Goal: Task Accomplishment & Management: Manage account settings

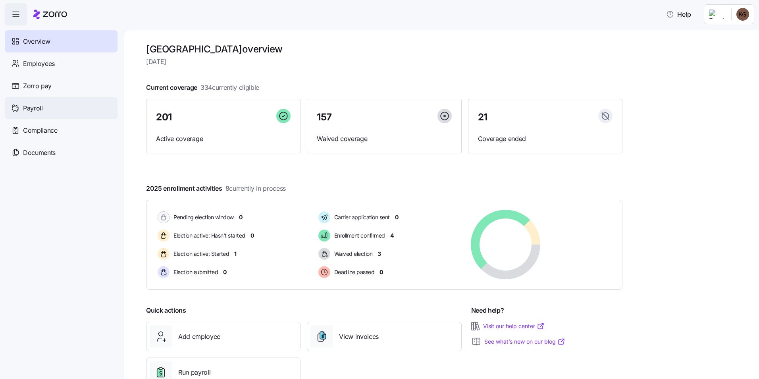
click at [34, 112] on span "Payroll" at bounding box center [33, 108] width 20 height 10
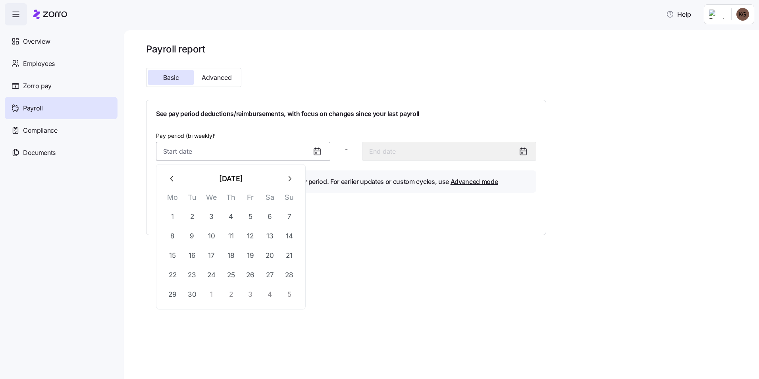
click at [189, 154] on input "Pay period (bi weekly) *" at bounding box center [243, 151] width 174 height 19
click at [285, 219] on button "7" at bounding box center [289, 216] width 19 height 19
type input "[DATE]"
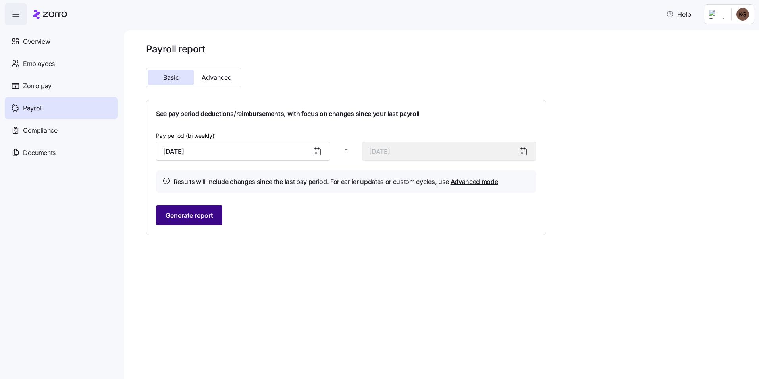
click at [195, 211] on span "Generate report" at bounding box center [189, 215] width 47 height 10
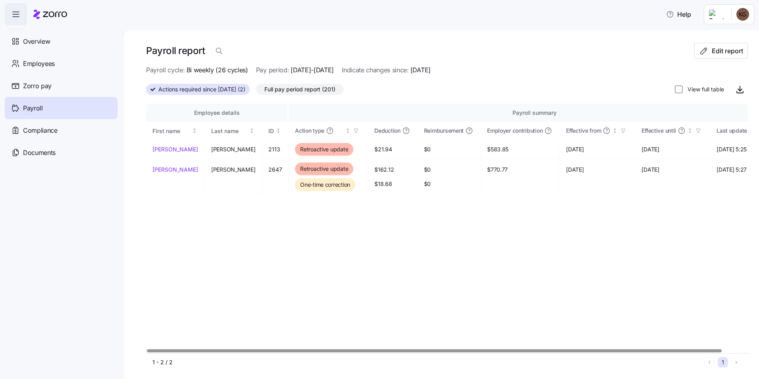
click at [364, 349] on div at bounding box center [434, 350] width 575 height 3
click at [63, 63] on div "Employees" at bounding box center [61, 63] width 113 height 22
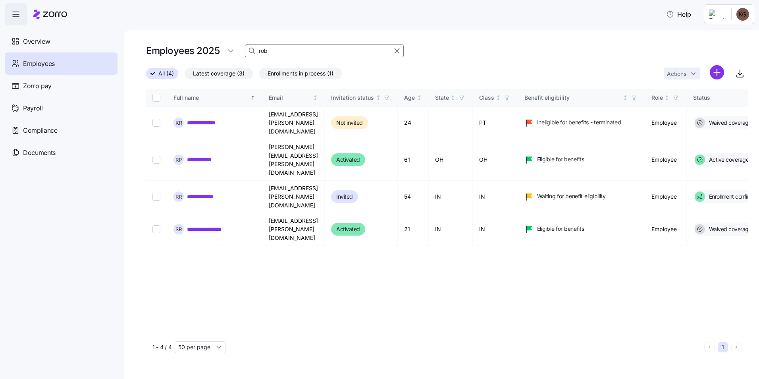
drag, startPoint x: 268, startPoint y: 52, endPoint x: 255, endPoint y: 44, distance: 14.8
click at [256, 46] on div "rob" at bounding box center [324, 50] width 159 height 13
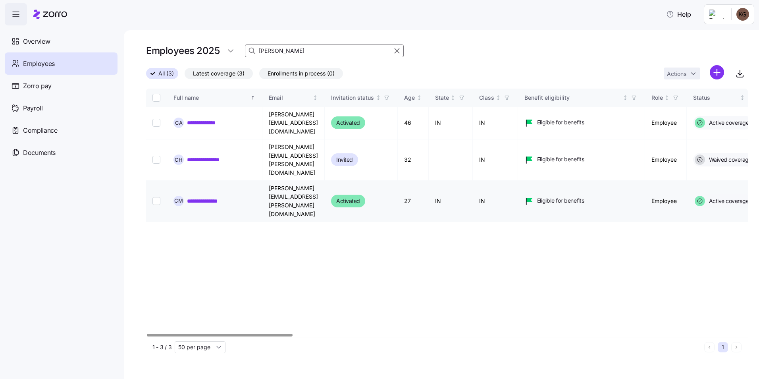
type input "[PERSON_NAME]"
click at [218, 197] on link "**********" at bounding box center [210, 201] width 46 height 8
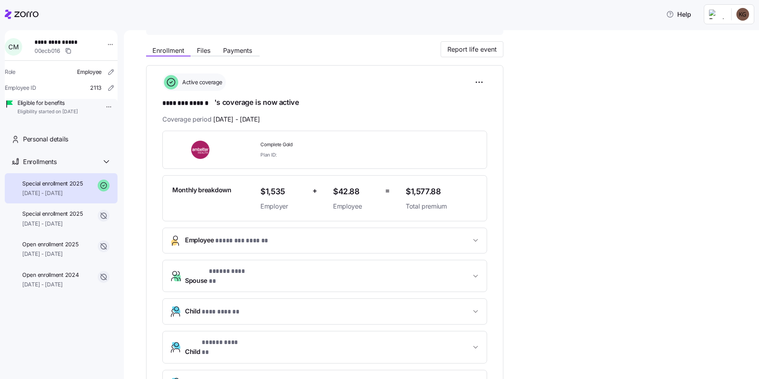
scroll to position [79, 0]
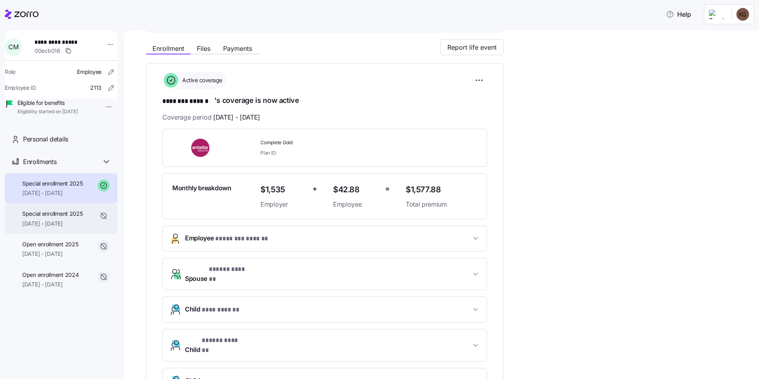
click at [69, 218] on span "Special enrollment 2025" at bounding box center [52, 214] width 61 height 8
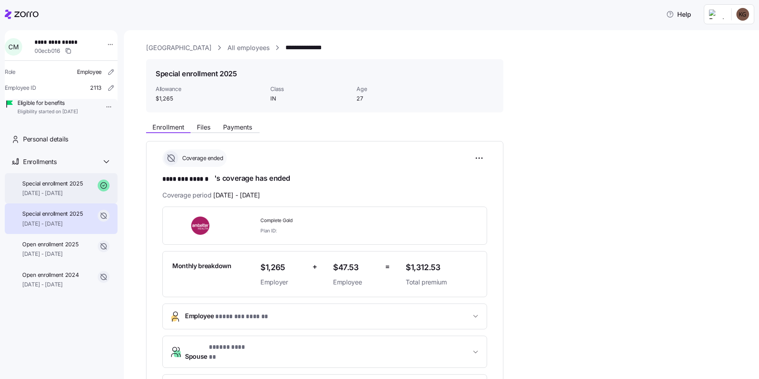
click at [58, 197] on span "[DATE] - [DATE]" at bounding box center [52, 193] width 61 height 8
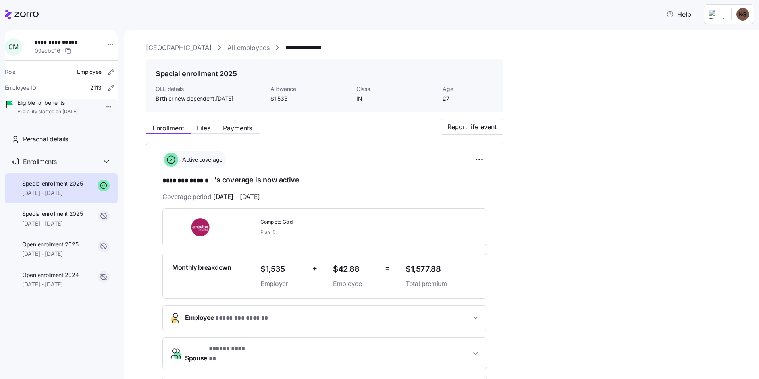
click at [259, 45] on link "All employees" at bounding box center [248, 48] width 42 height 10
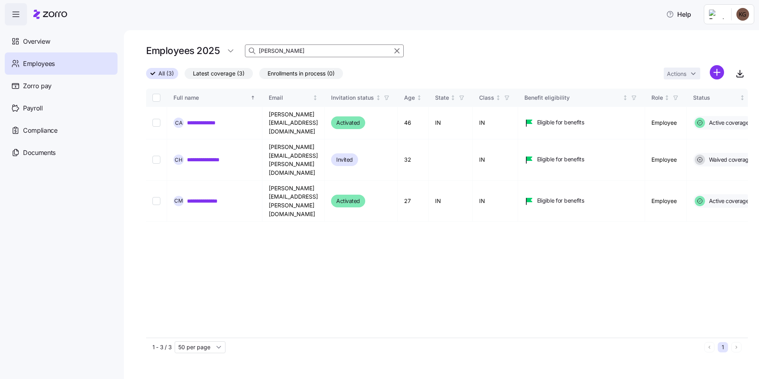
drag, startPoint x: 301, startPoint y: 48, endPoint x: 208, endPoint y: 46, distance: 93.7
click at [208, 46] on div "Employees 2025 [PERSON_NAME]" at bounding box center [447, 51] width 602 height 16
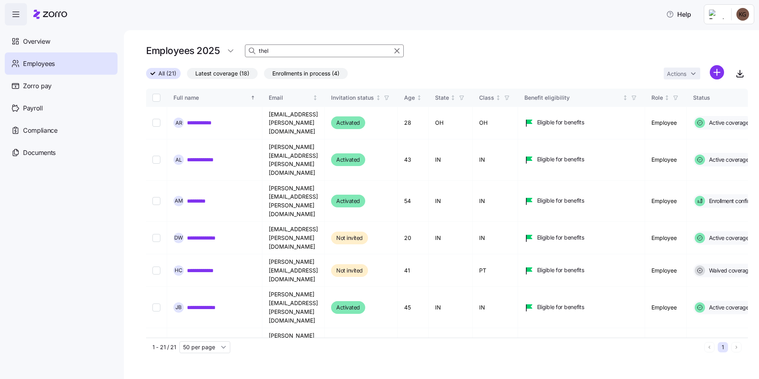
type input "thel"
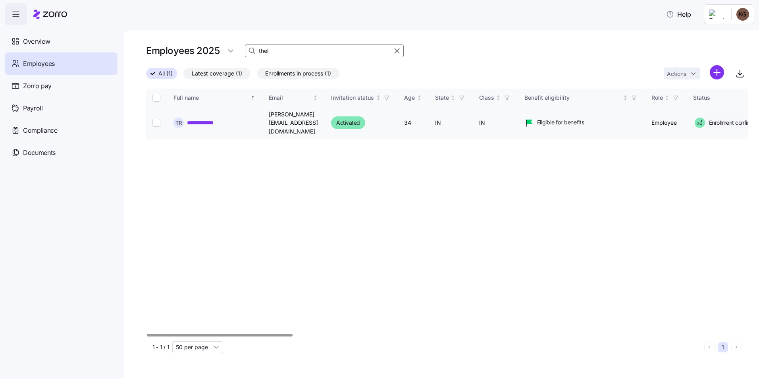
click at [212, 119] on link "**********" at bounding box center [208, 123] width 42 height 8
